Goal: Task Accomplishment & Management: Manage account settings

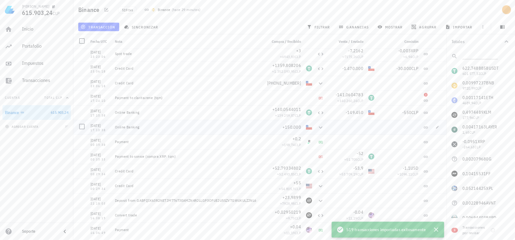
scroll to position [6414, 0]
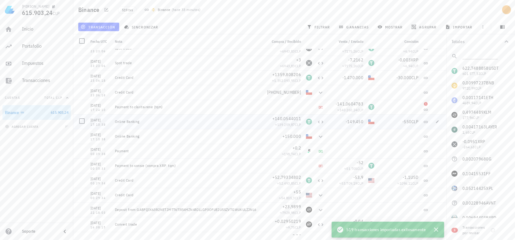
click at [211, 124] on div "Online Banking" at bounding box center [188, 121] width 152 height 15
click at [81, 121] on div at bounding box center [82, 121] width 10 height 10
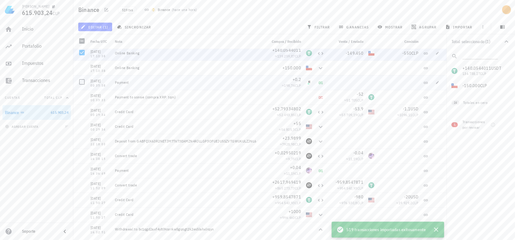
scroll to position [6445, 0]
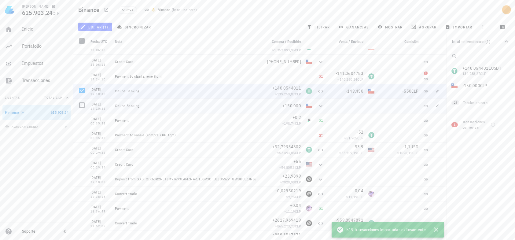
click at [254, 106] on div "Online Banking" at bounding box center [188, 105] width 147 height 5
click at [267, 106] on div "+150.000" at bounding box center [284, 106] width 34 height 6
click at [423, 89] on icon at bounding box center [425, 91] width 5 height 5
click at [423, 90] on icon at bounding box center [425, 91] width 4 height 2
click at [423, 107] on icon at bounding box center [425, 106] width 5 height 5
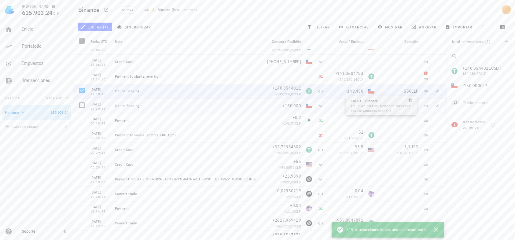
click at [423, 105] on icon at bounding box center [425, 106] width 5 height 5
click at [435, 105] on icon "button" at bounding box center [437, 106] width 4 height 4
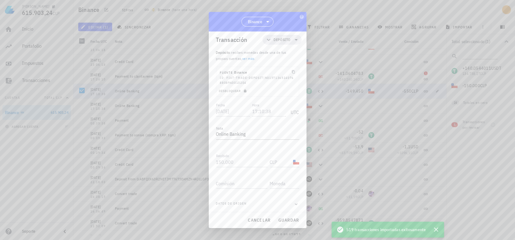
scroll to position [5, 0]
click at [293, 201] on icon "button" at bounding box center [295, 202] width 5 height 7
click at [334, 9] on div at bounding box center [257, 120] width 515 height 240
click at [261, 220] on span "cancelar" at bounding box center [258, 219] width 23 height 5
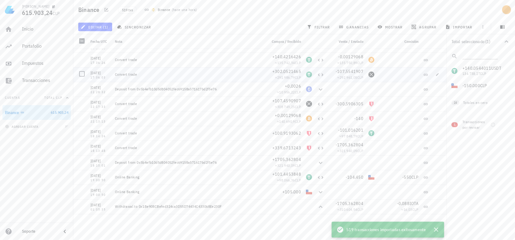
scroll to position [2382, 0]
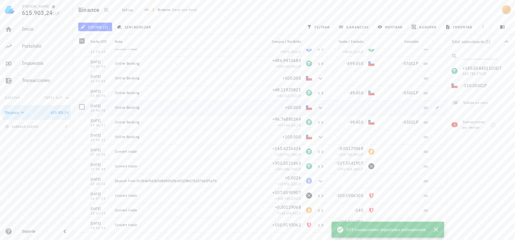
click at [327, 109] on div at bounding box center [345, 107] width 39 height 15
drag, startPoint x: 421, startPoint y: 107, endPoint x: 412, endPoint y: 110, distance: 9.6
click at [412, 110] on div at bounding box center [399, 107] width 44 height 15
click at [423, 107] on icon at bounding box center [425, 108] width 4 height 2
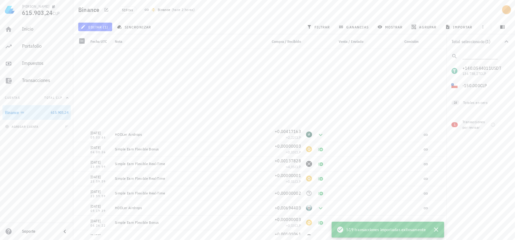
scroll to position [214, 0]
